Goal: Task Accomplishment & Management: Manage account settings

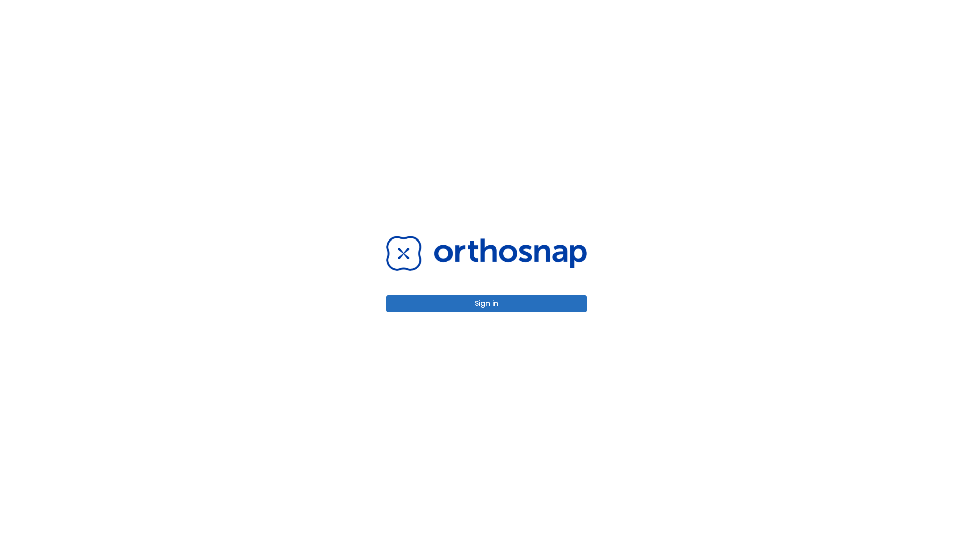
click at [487, 303] on button "Sign in" at bounding box center [486, 303] width 201 height 17
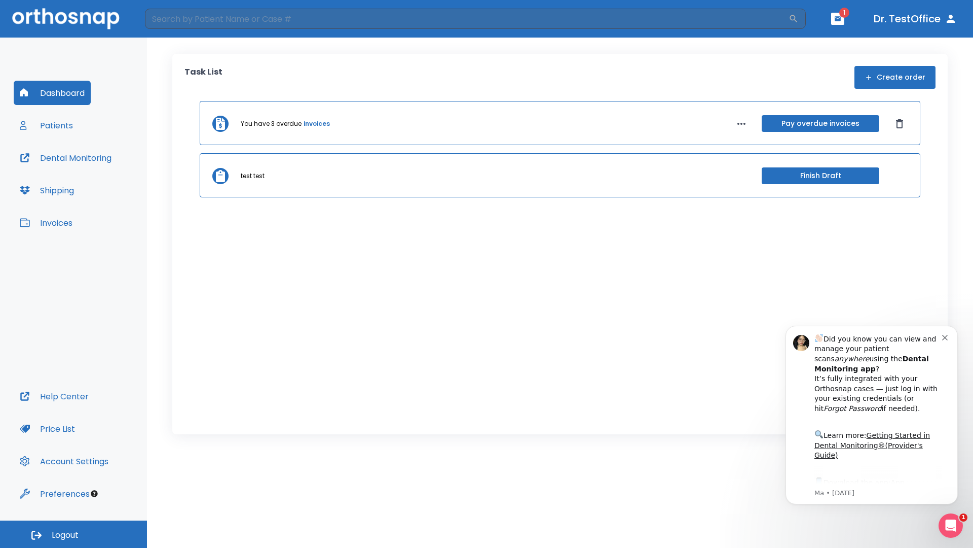
click at [74, 534] on span "Logout" at bounding box center [65, 534] width 27 height 11
